Goal: Navigation & Orientation: Find specific page/section

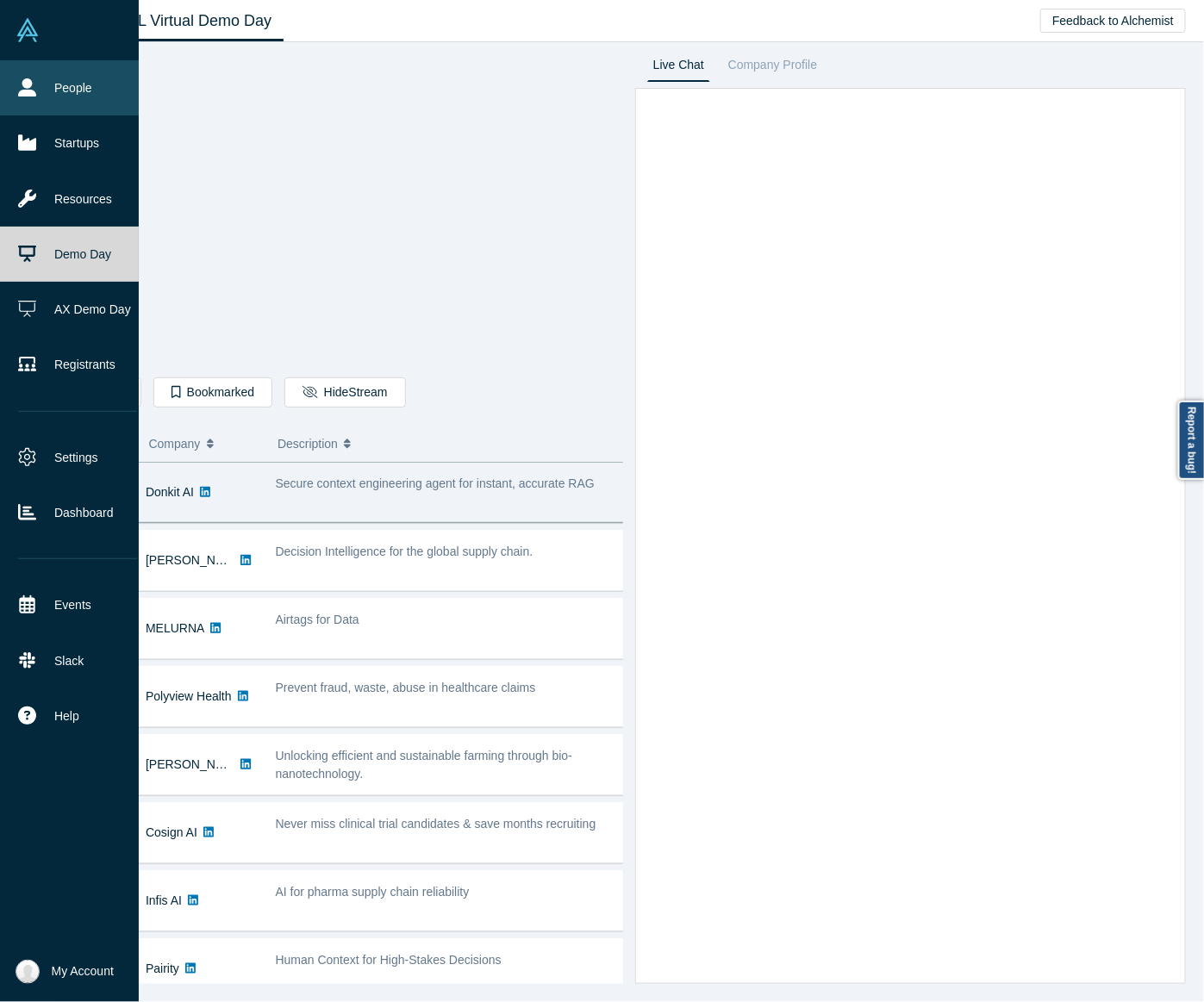
click at [16, 63] on link "People" at bounding box center [77, 87] width 155 height 55
